Goal: Task Accomplishment & Management: Use online tool/utility

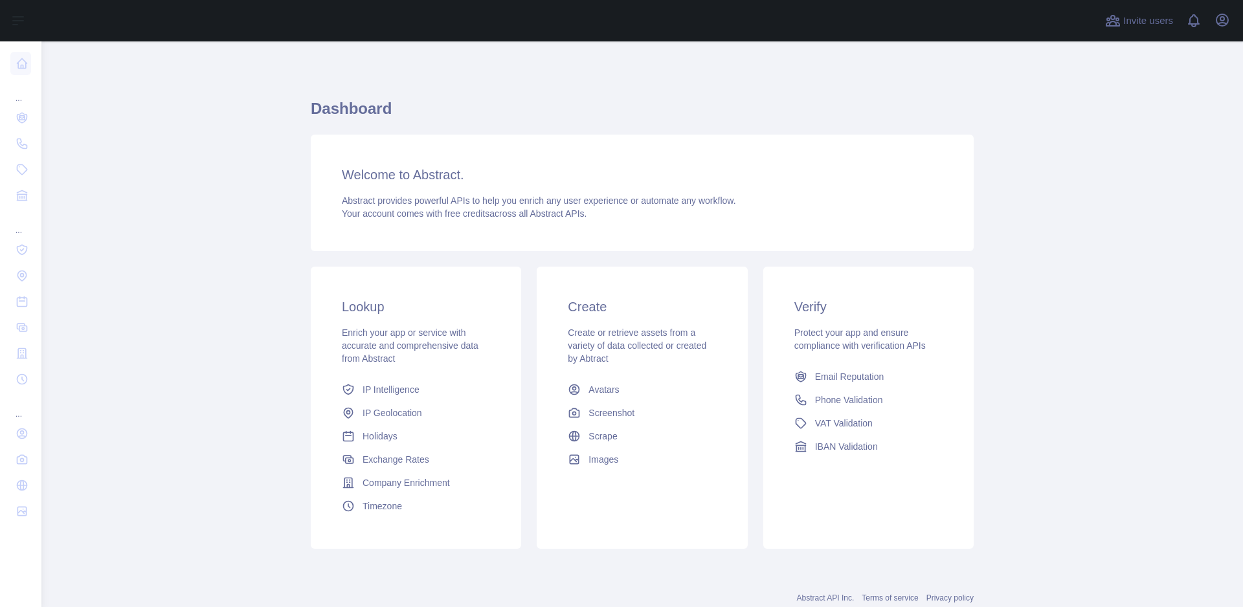
drag, startPoint x: 0, startPoint y: 0, endPoint x: 915, endPoint y: 187, distance: 934.0
click at [1022, 214] on main "Dashboard Welcome to Abstract. Abstract provides powerful APIs to help you enri…" at bounding box center [641, 324] width 1201 height 566
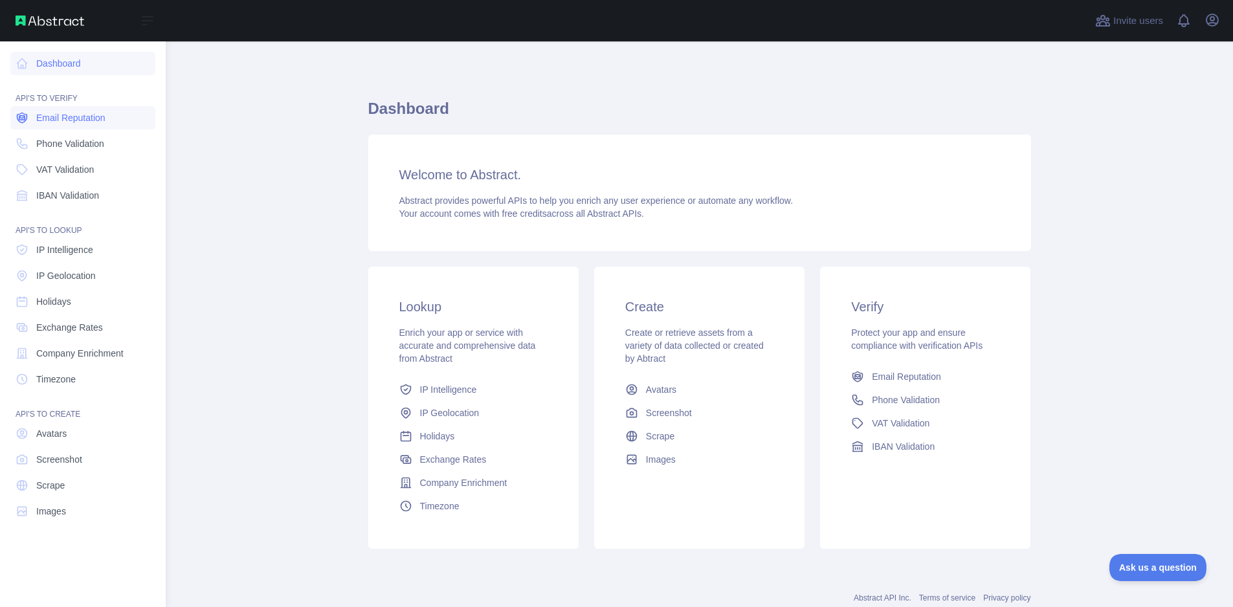
click at [72, 120] on span "Email Reputation" at bounding box center [70, 117] width 69 height 13
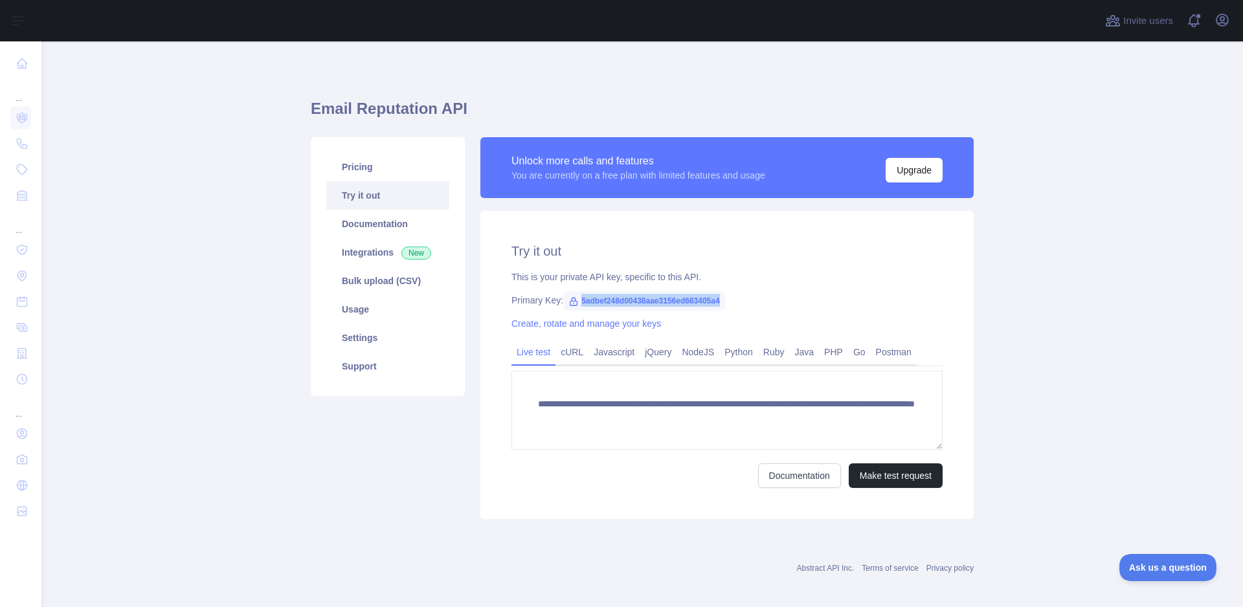
drag, startPoint x: 575, startPoint y: 300, endPoint x: 757, endPoint y: 304, distance: 182.5
click at [758, 304] on div "Primary Key: 5adbef248d00438aae3156ed663405a4" at bounding box center [726, 300] width 431 height 13
copy span "5adbef248d00438aae3156ed663405a4"
